Goal: Check status: Check status

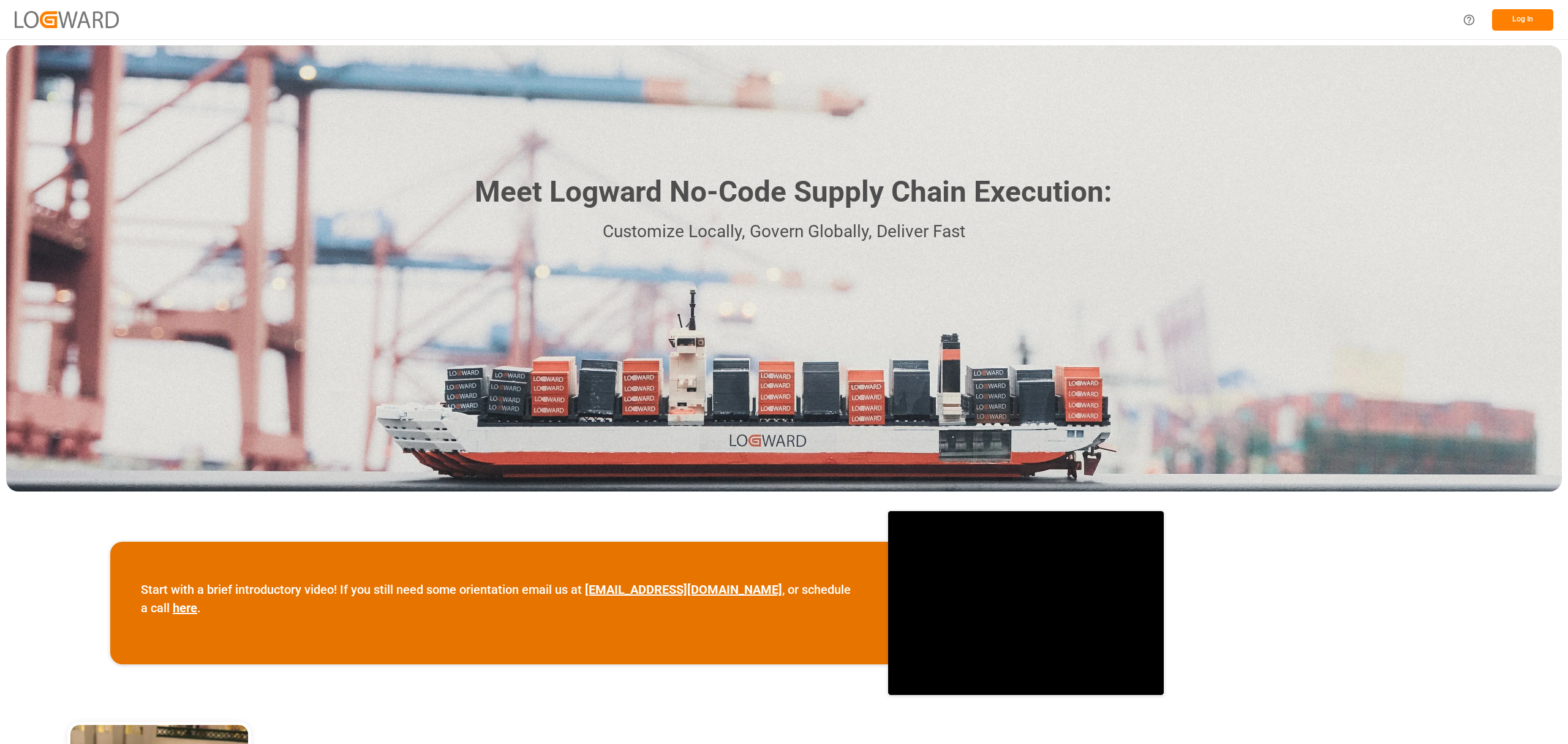
click at [1524, 18] on button "Log In" at bounding box center [1522, 19] width 61 height 21
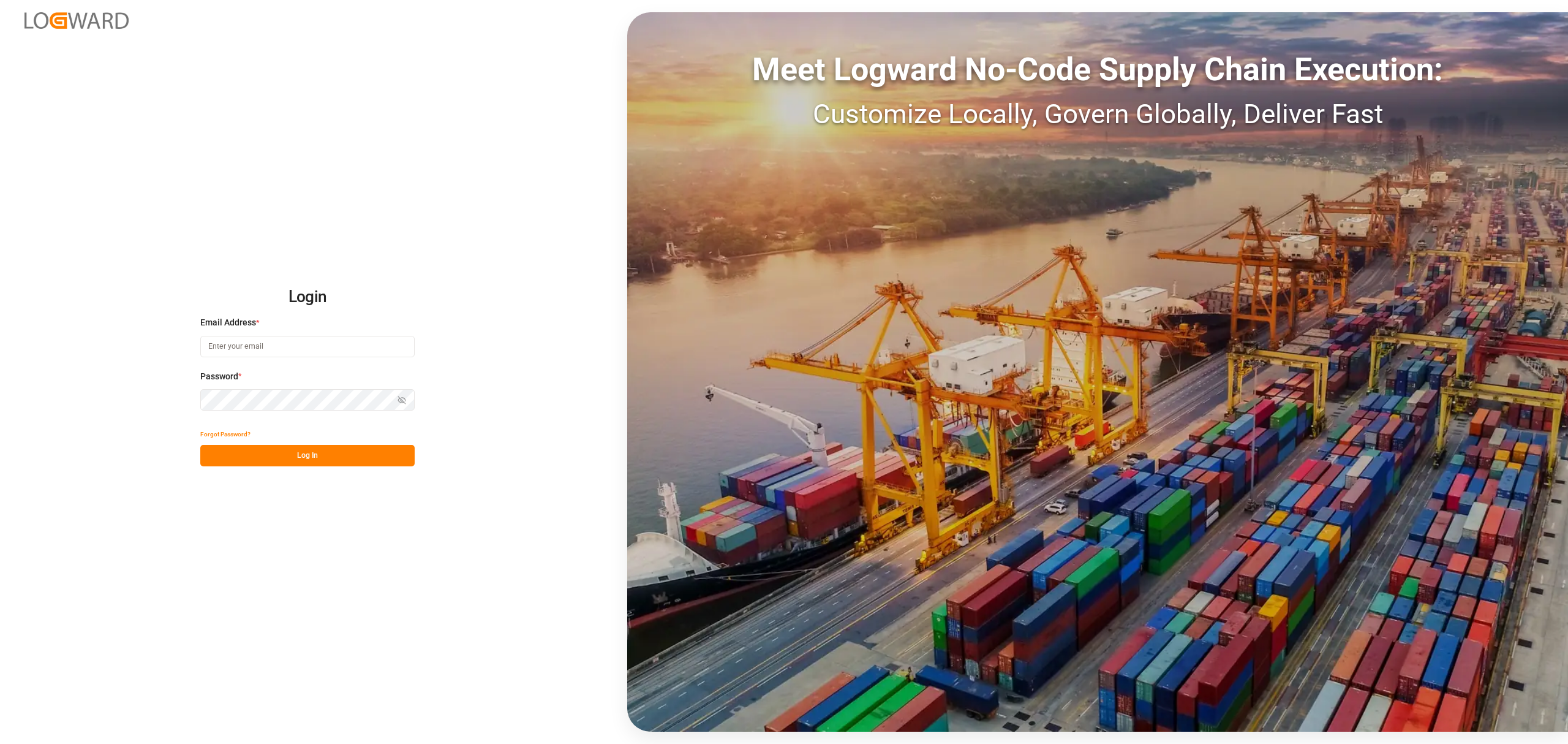
click at [299, 354] on input at bounding box center [307, 346] width 215 height 21
type input "[EMAIL_ADDRESS][PERSON_NAME][DOMAIN_NAME]"
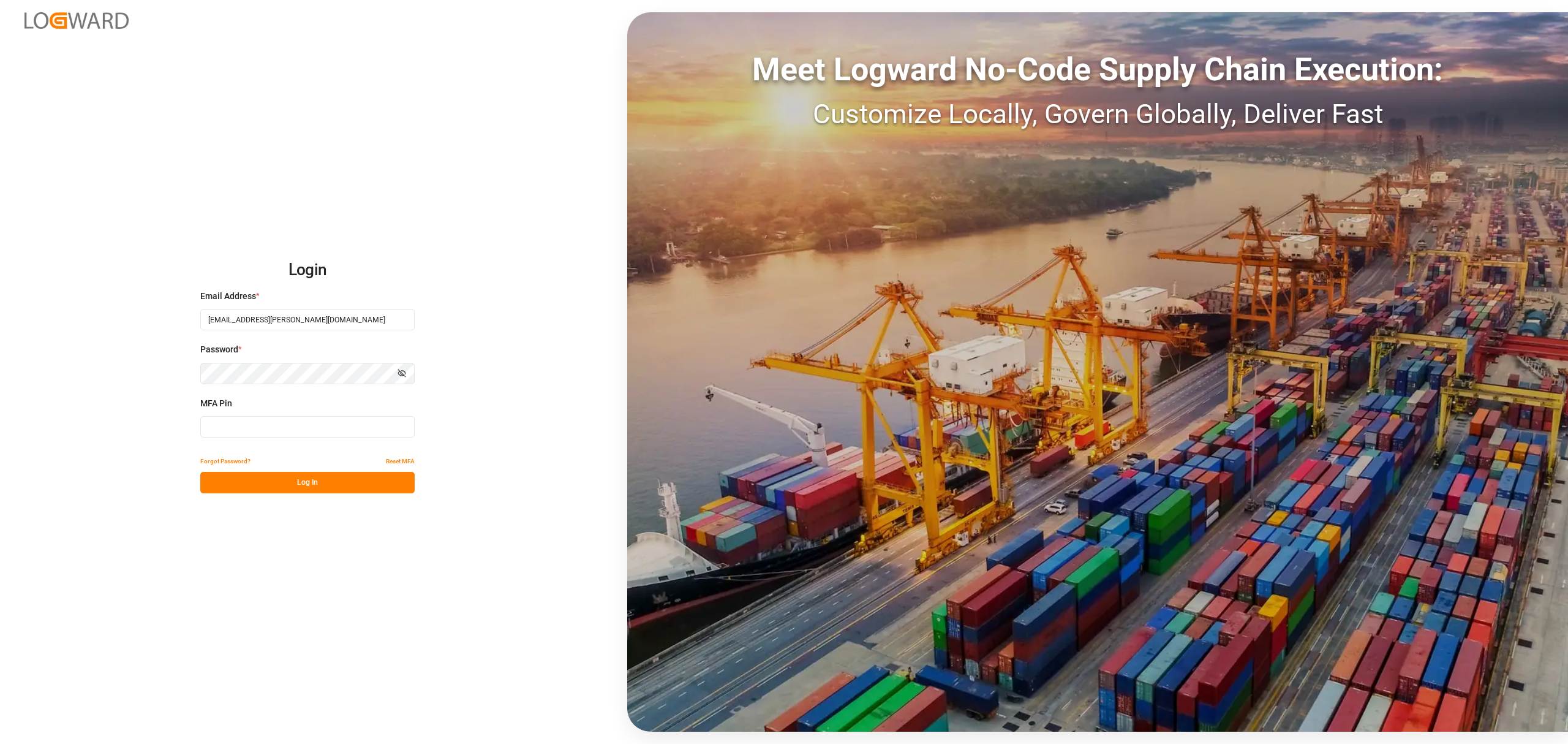
type input "785178"
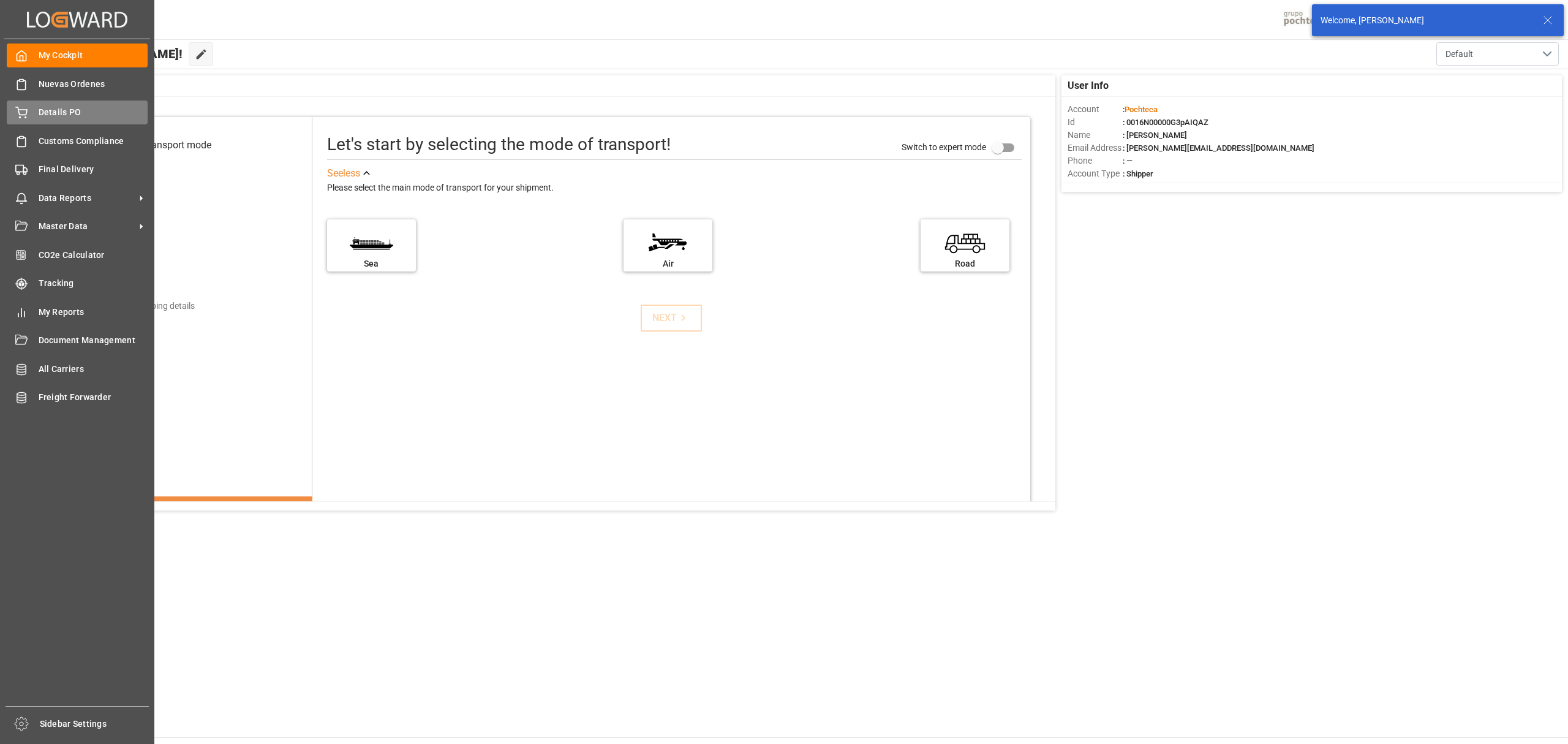
click at [53, 110] on span "Details PO" at bounding box center [93, 112] width 109 height 13
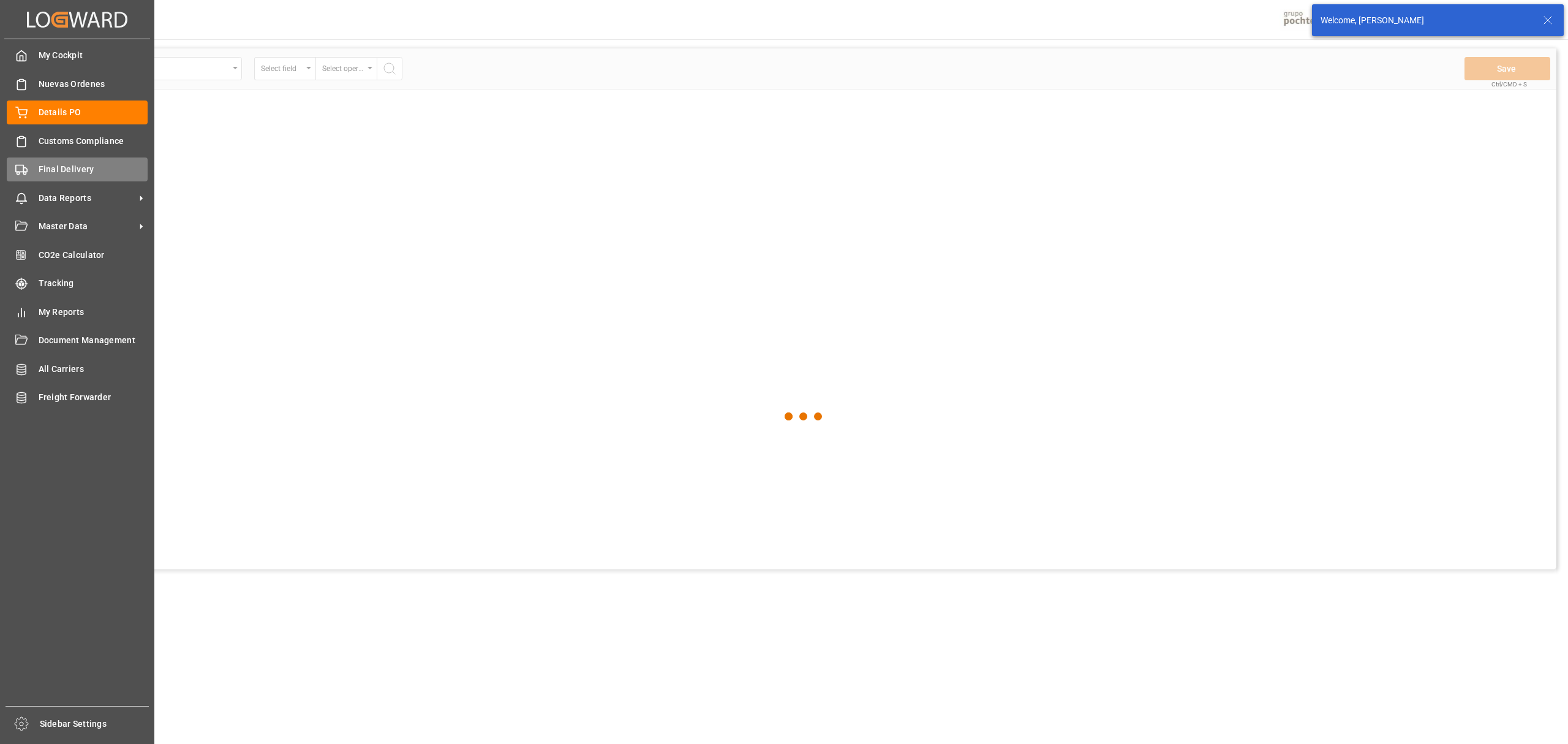
click at [33, 168] on div "Final Delivery Final Delivery" at bounding box center [77, 169] width 141 height 24
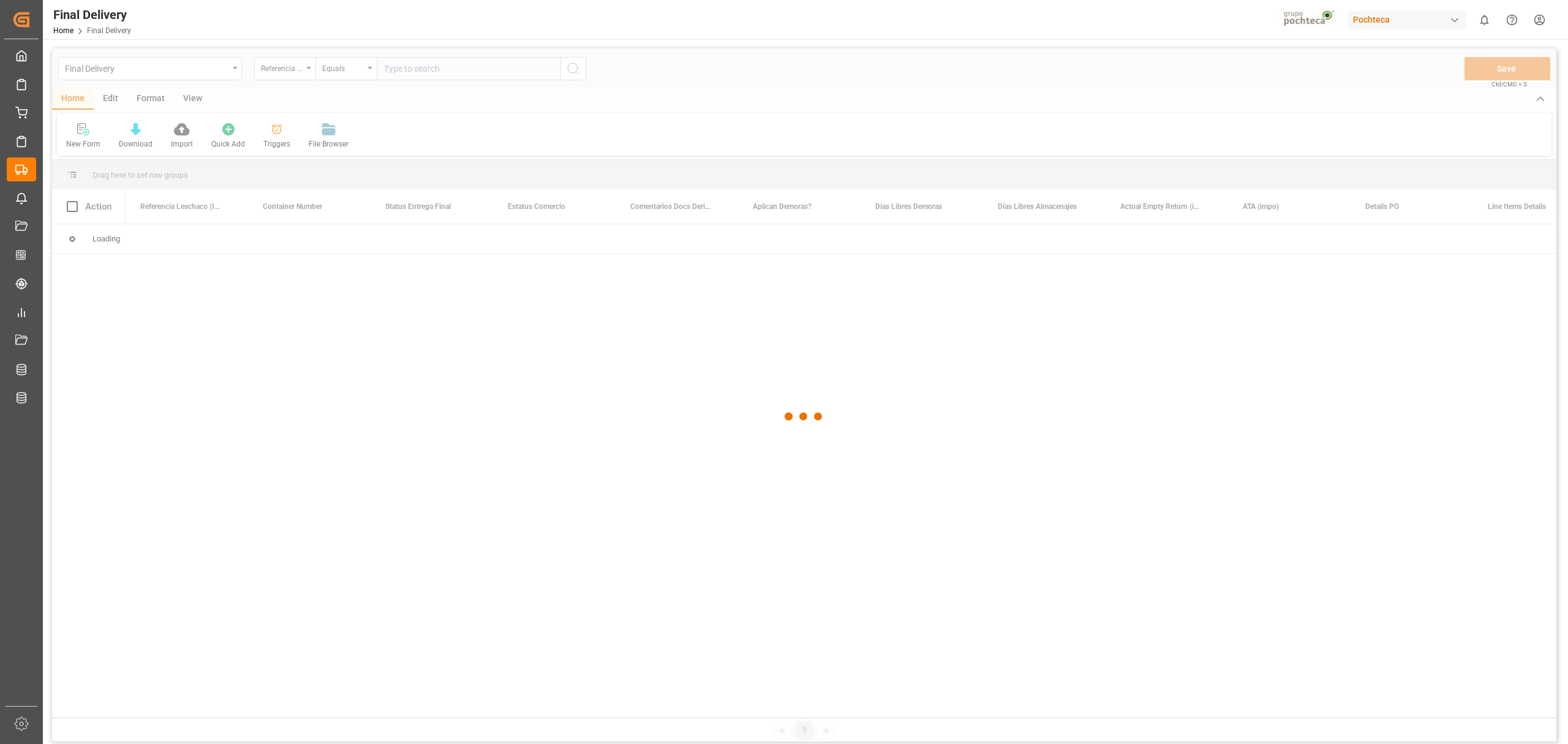
type input "250806900098"
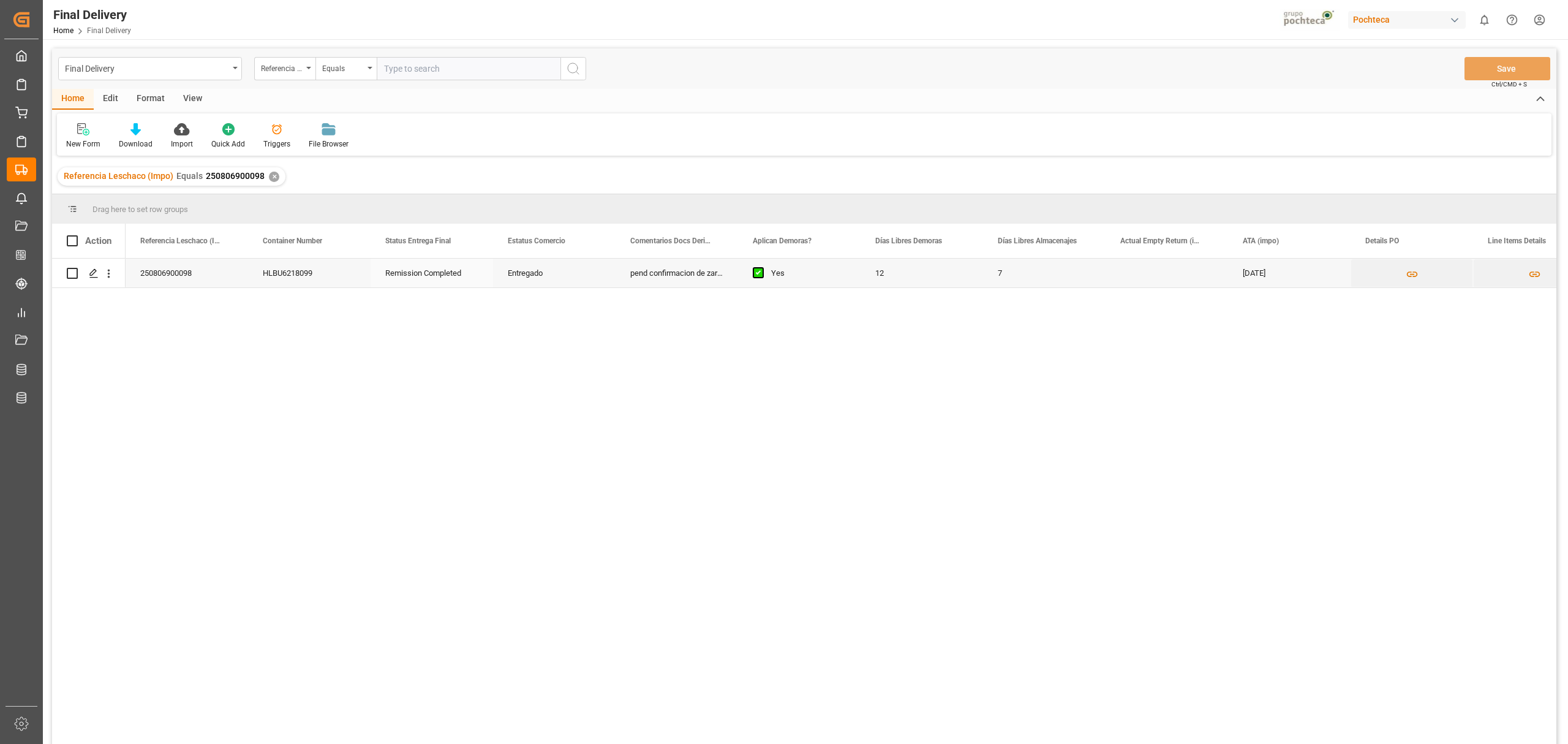
click at [93, 276] on icon "Press SPACE to select this row." at bounding box center [93, 274] width 10 height 10
